Goal: Task Accomplishment & Management: Complete application form

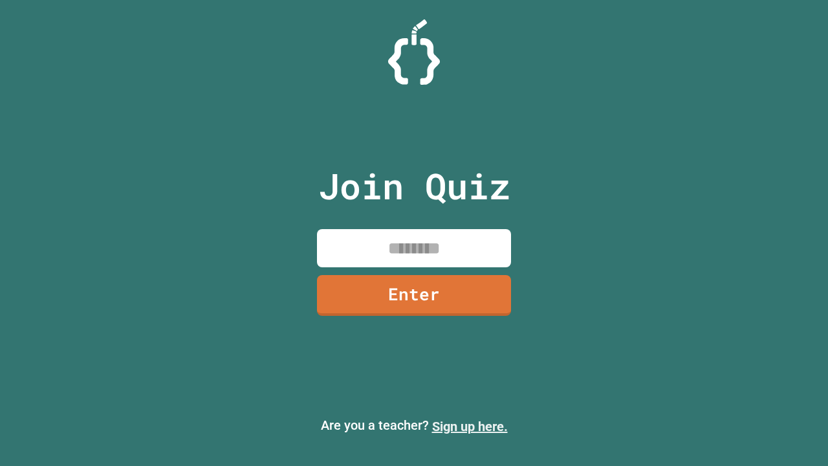
click at [470, 426] on link "Sign up here." at bounding box center [470, 426] width 76 height 16
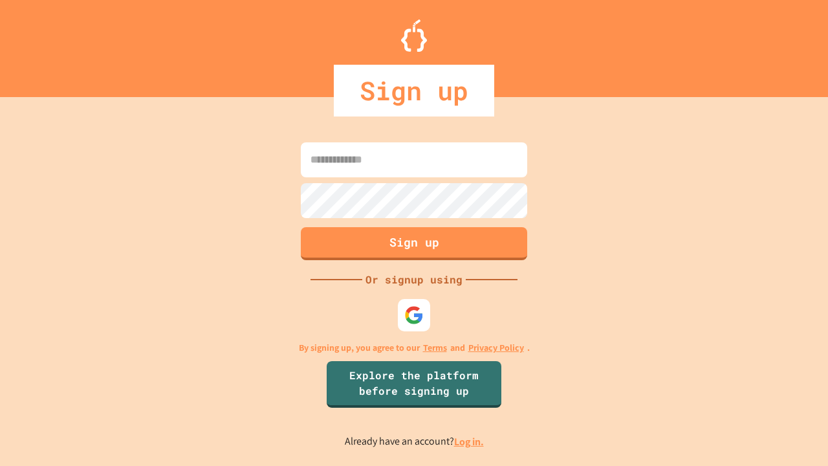
click at [470, 441] on link "Log in." at bounding box center [469, 442] width 30 height 14
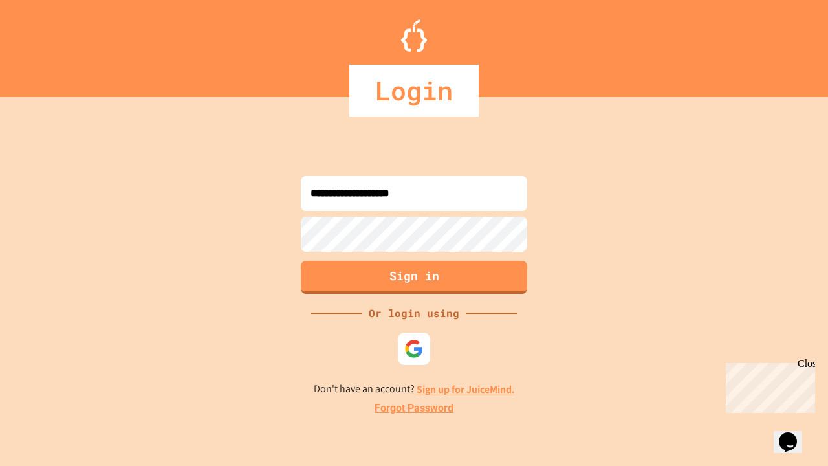
type input "**********"
